Goal: Information Seeking & Learning: Learn about a topic

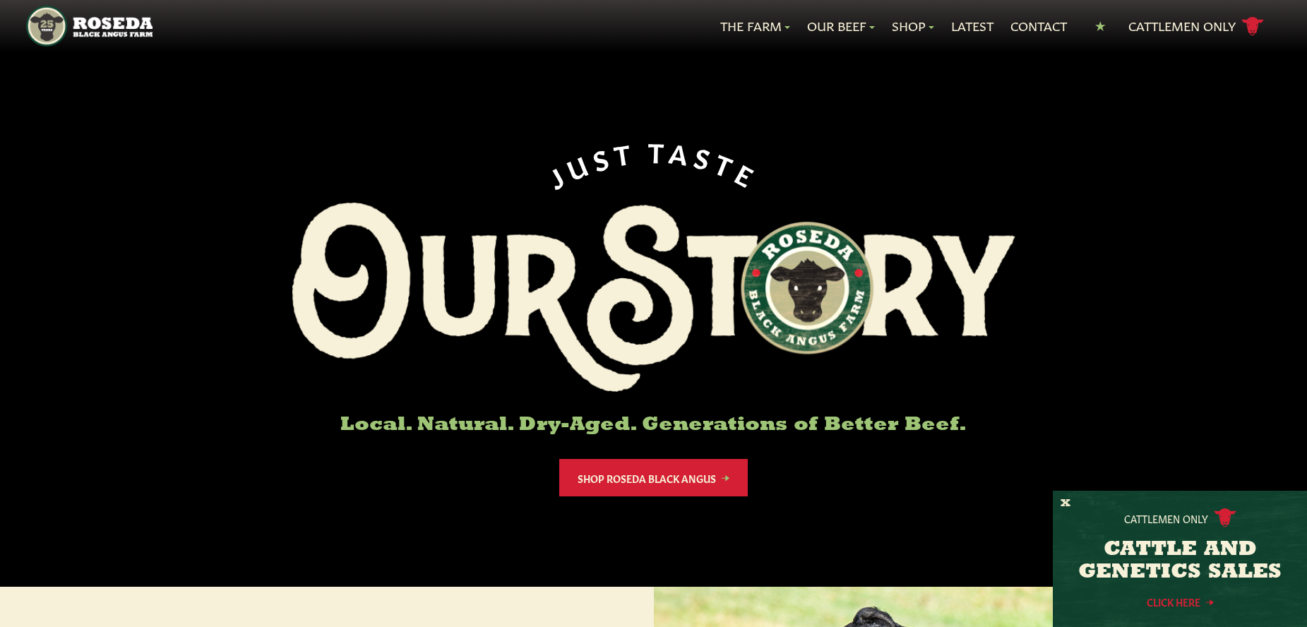
click at [1178, 603] on link "Click Here" at bounding box center [1180, 601] width 127 height 9
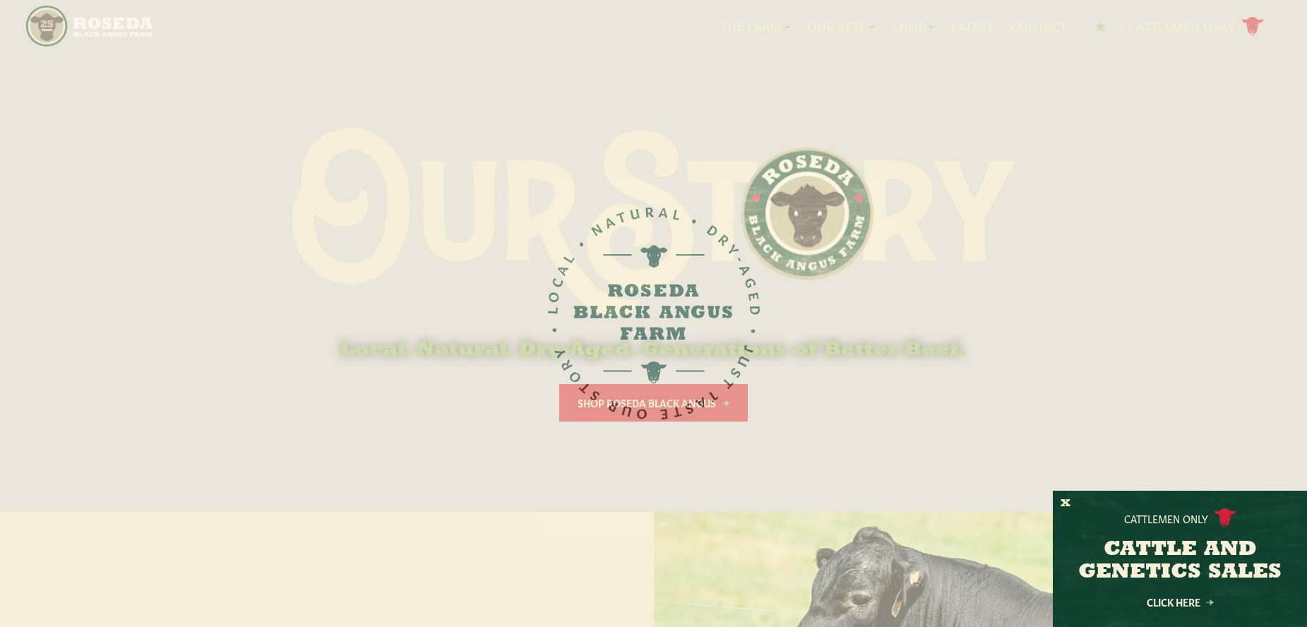
scroll to position [141, 0]
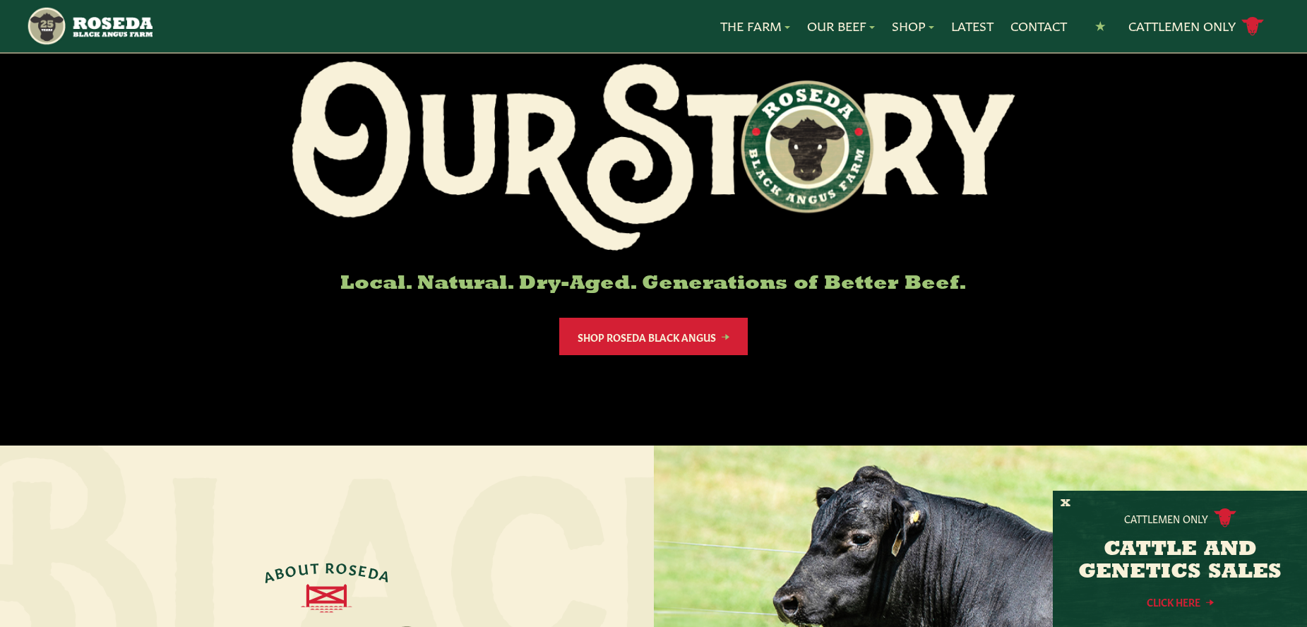
click at [1169, 599] on link "Click Here" at bounding box center [1180, 601] width 127 height 9
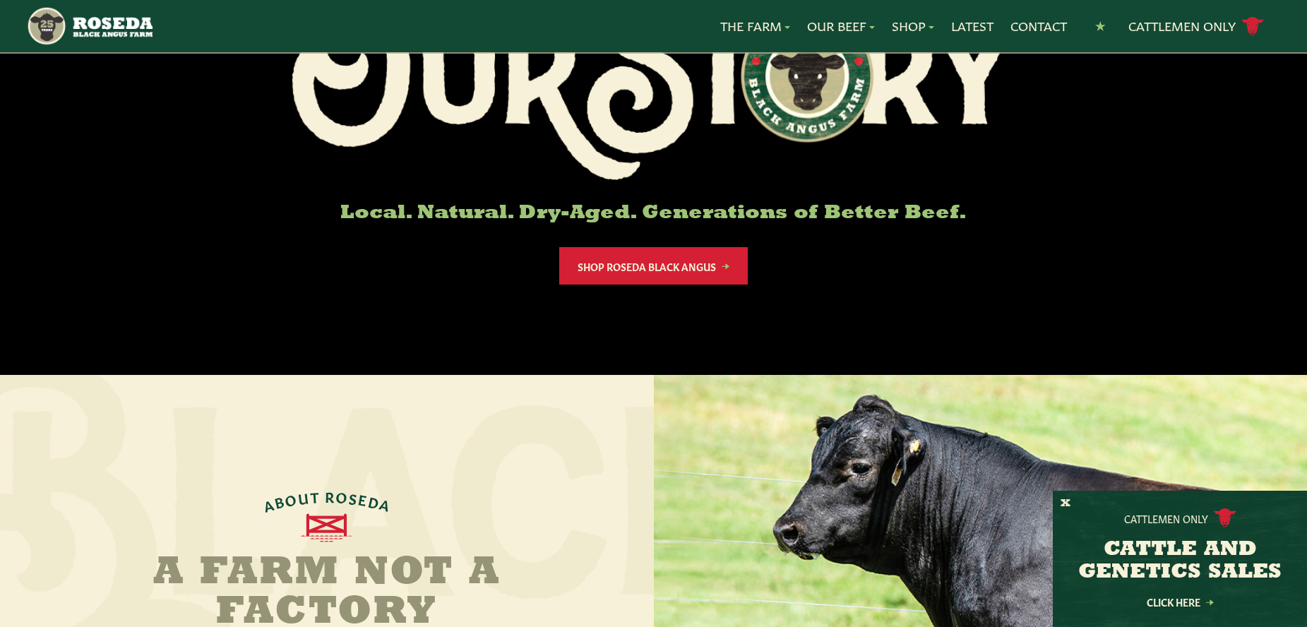
scroll to position [0, 0]
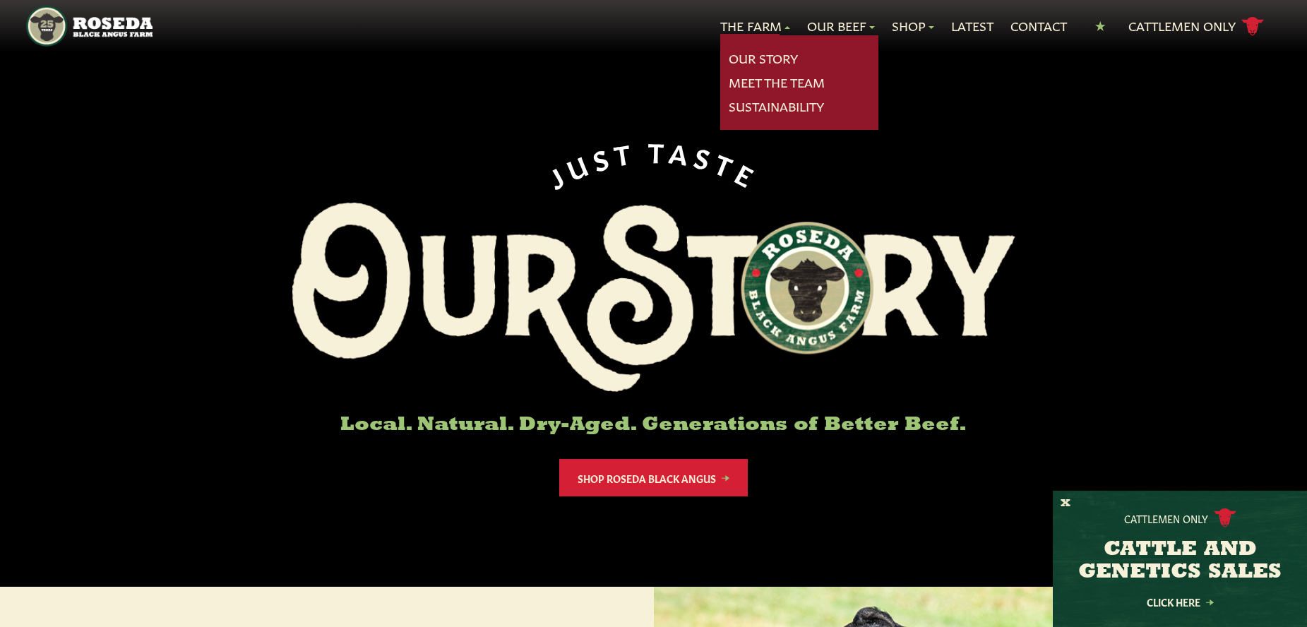
click at [743, 28] on link "The Farm" at bounding box center [755, 26] width 70 height 18
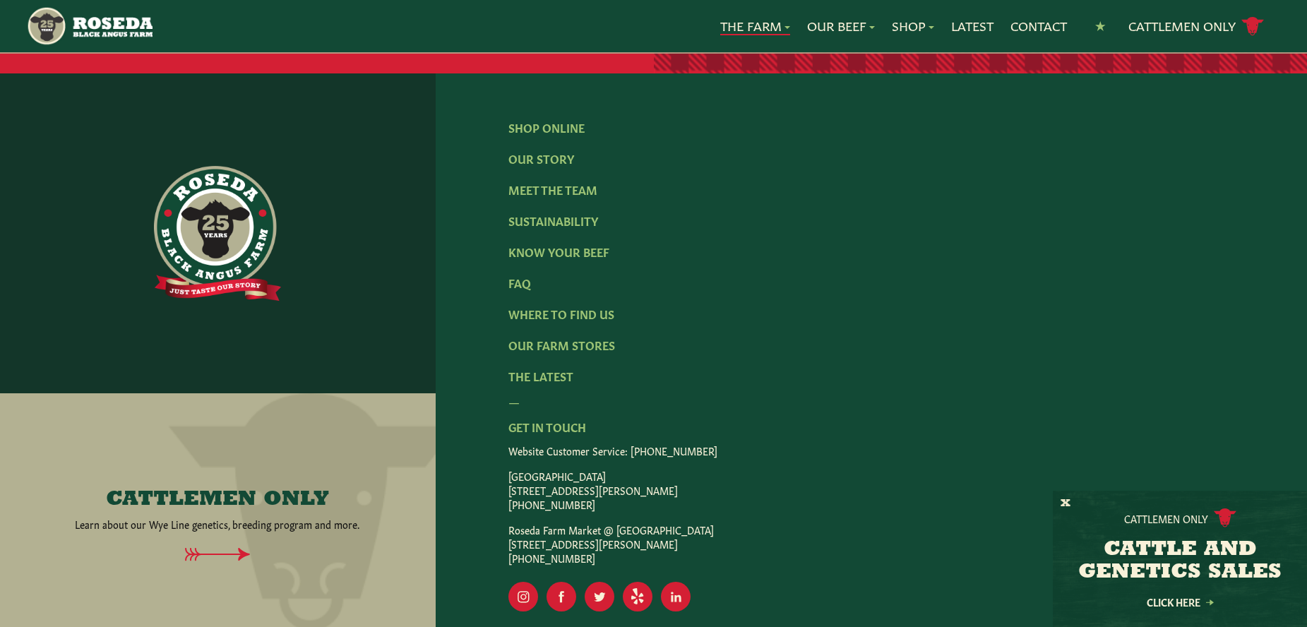
scroll to position [4434, 0]
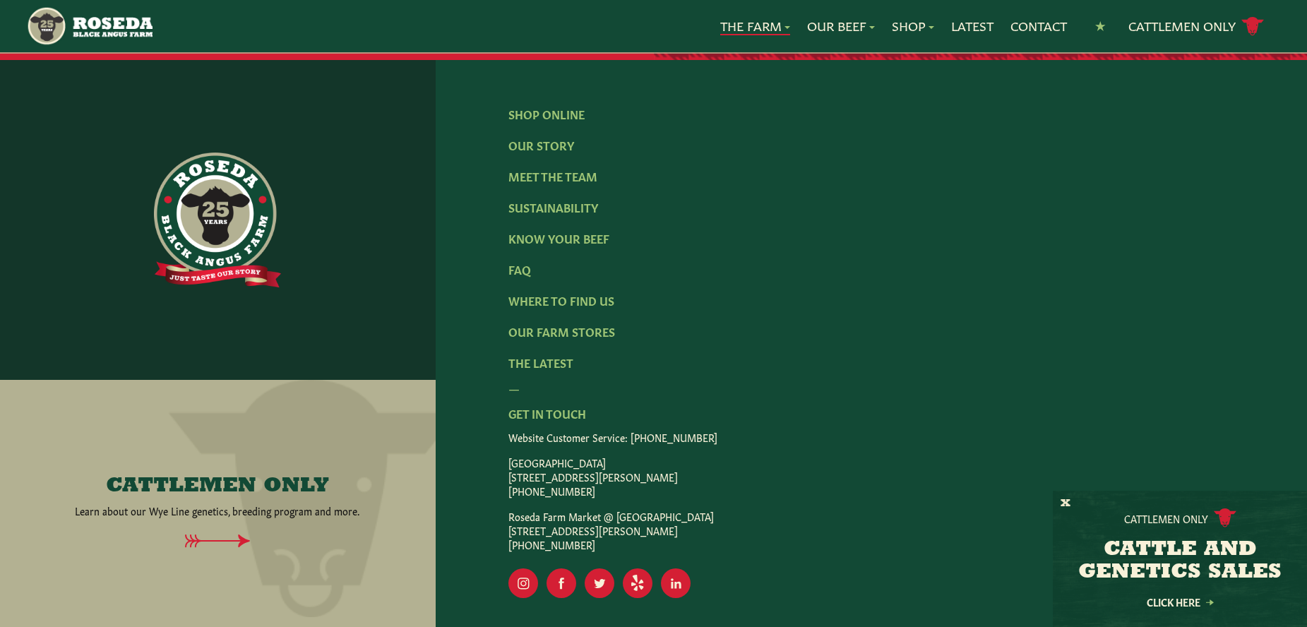
click at [203, 535] on icon at bounding box center [217, 541] width 363 height 13
click at [1068, 498] on button "X" at bounding box center [1066, 503] width 10 height 15
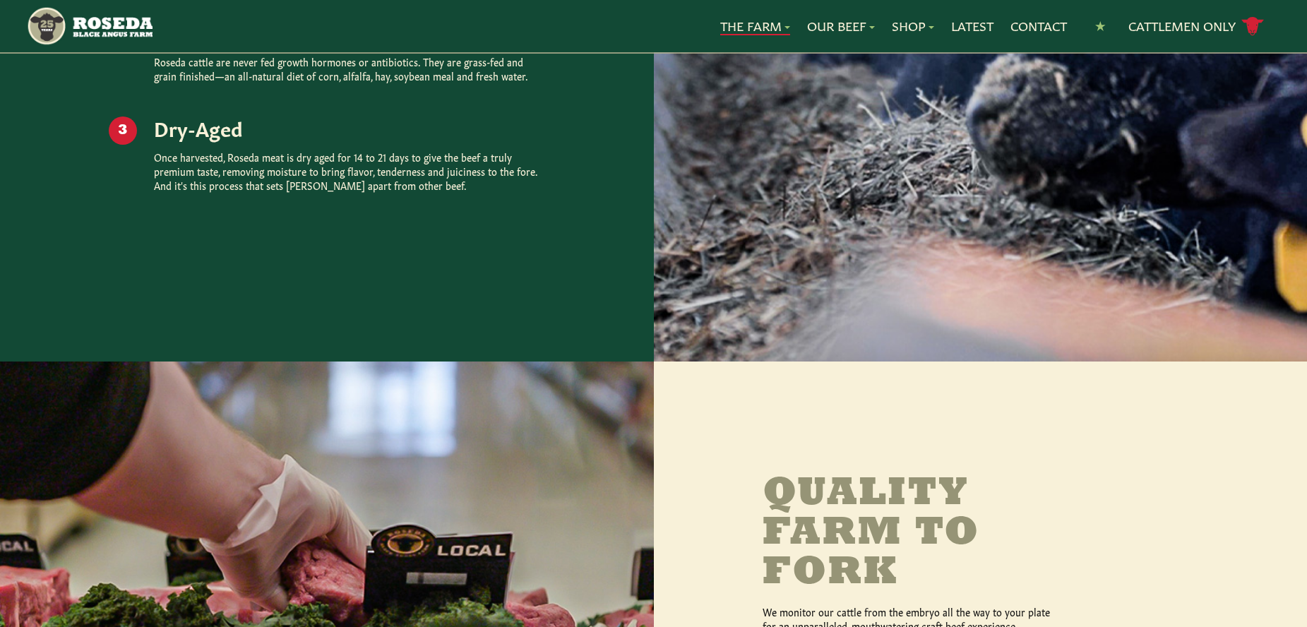
scroll to position [2174, 0]
